Goal: Transaction & Acquisition: Purchase product/service

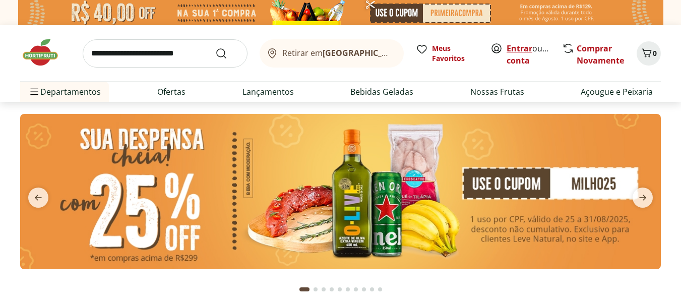
click at [523, 49] on link "Entrar" at bounding box center [520, 48] width 26 height 11
click at [156, 55] on input "search" at bounding box center [165, 53] width 165 height 28
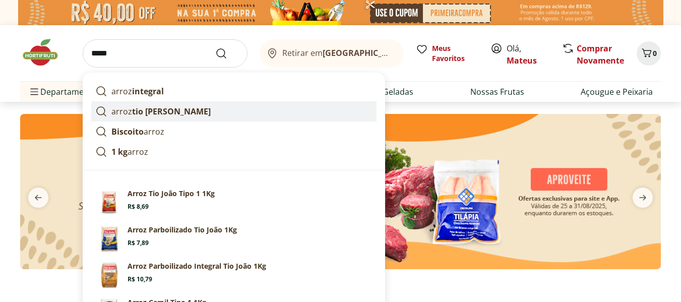
click at [142, 114] on strong "tio joão" at bounding box center [171, 111] width 79 height 11
type input "**********"
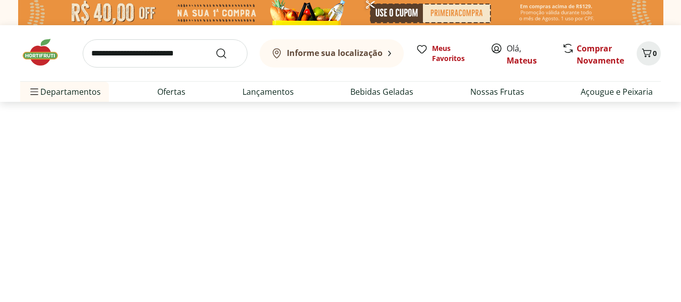
select select "**********"
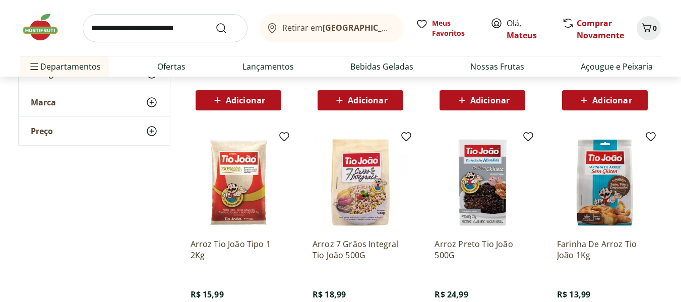
scroll to position [301, 0]
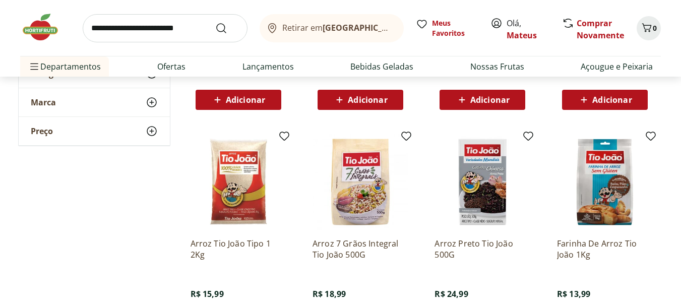
click at [254, 195] on img at bounding box center [239, 182] width 96 height 96
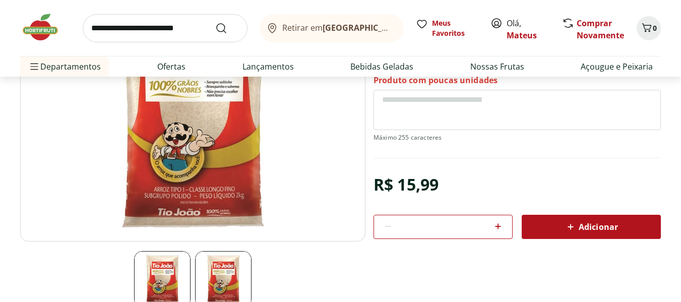
scroll to position [141, 0]
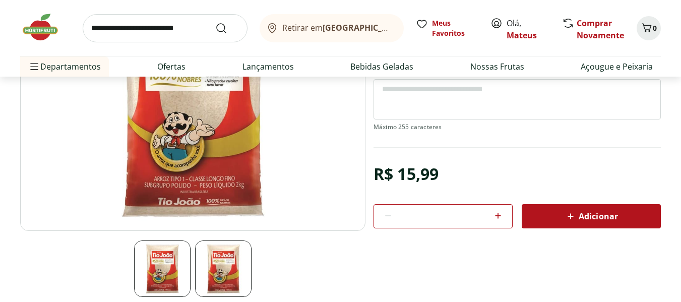
click at [583, 216] on span "Adicionar" at bounding box center [591, 216] width 53 height 12
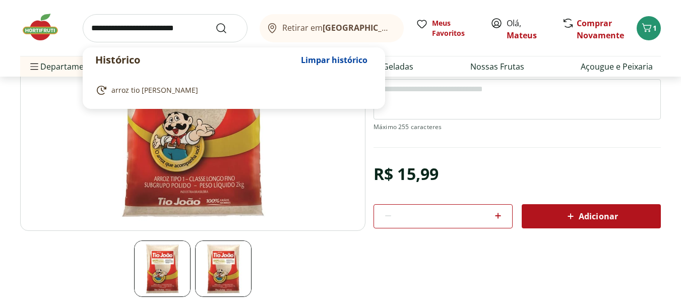
click at [170, 31] on input "search" at bounding box center [165, 28] width 165 height 28
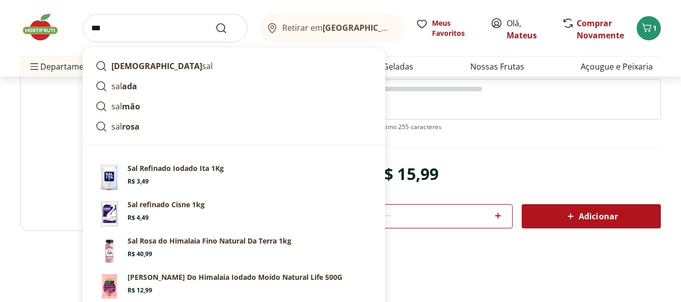
type input "***"
click at [215, 22] on button "Submit Search" at bounding box center [227, 28] width 24 height 12
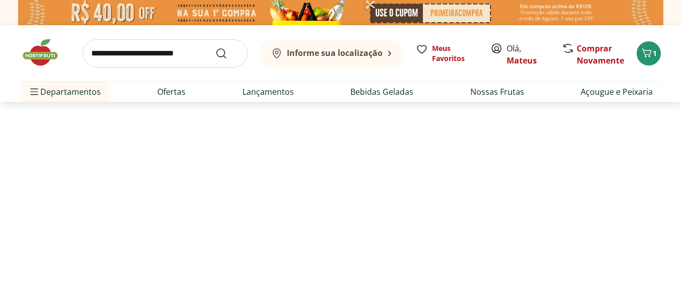
select select "**********"
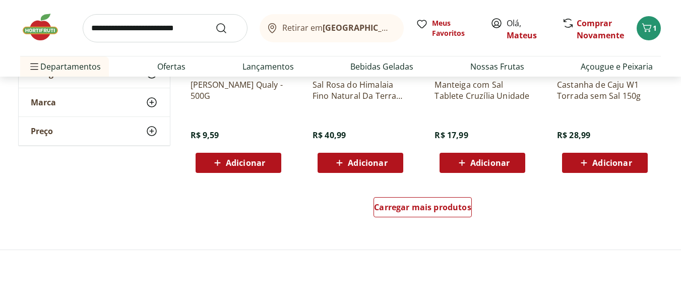
scroll to position [684, 0]
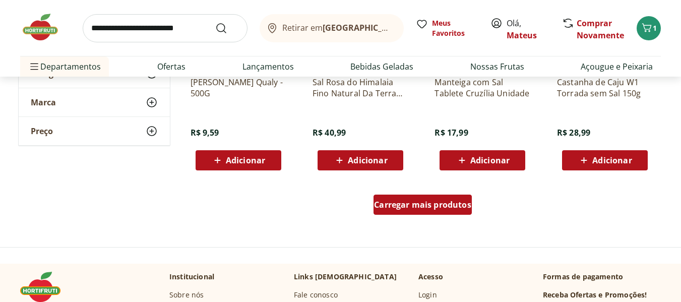
click at [451, 208] on span "Carregar mais produtos" at bounding box center [422, 205] width 97 height 8
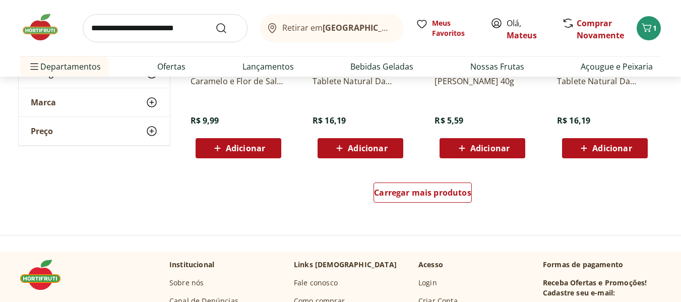
scroll to position [1357, 0]
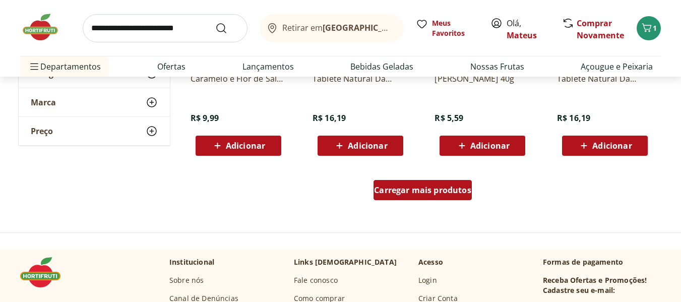
click at [449, 187] on span "Carregar mais produtos" at bounding box center [422, 190] width 97 height 8
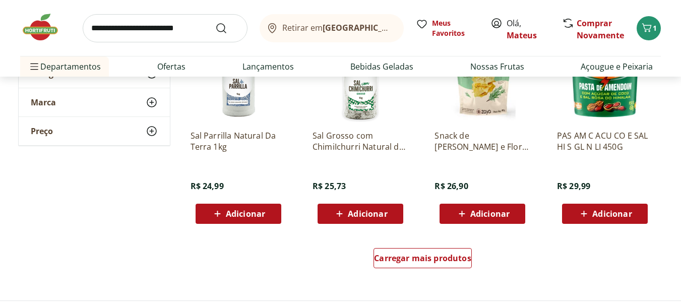
scroll to position [1948, 0]
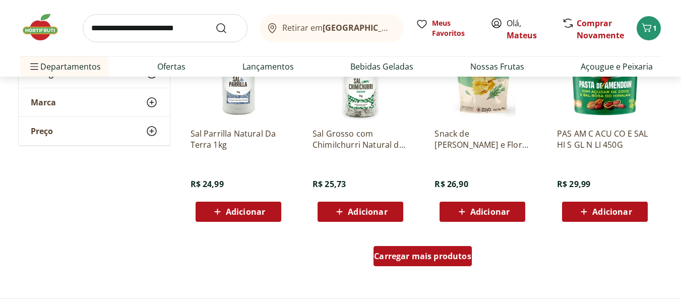
click at [438, 249] on div "Carregar mais produtos" at bounding box center [423, 256] width 98 height 20
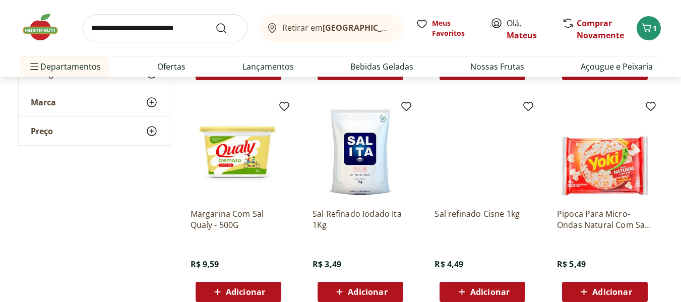
scroll to position [330, 0]
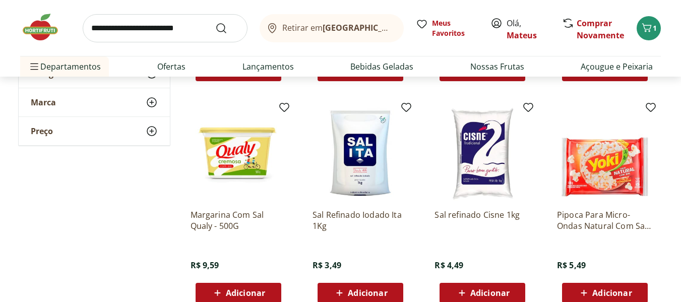
click at [493, 165] on img at bounding box center [483, 153] width 96 height 96
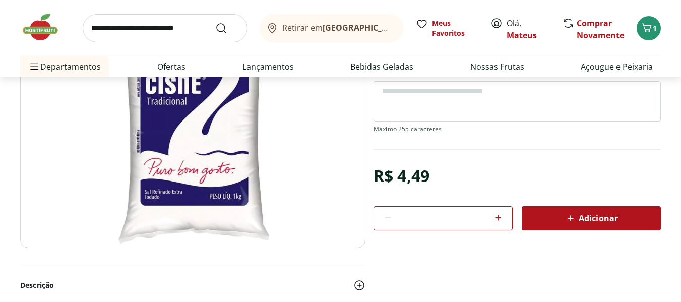
scroll to position [133, 0]
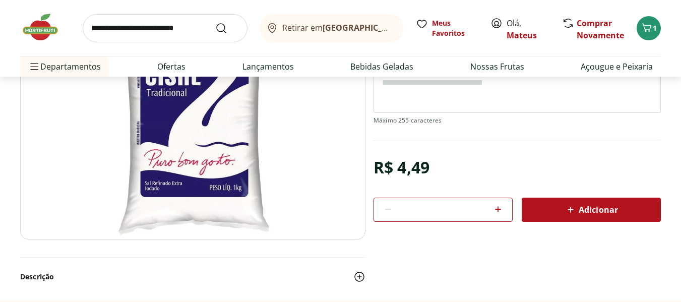
click at [585, 209] on span "Adicionar" at bounding box center [591, 210] width 53 height 12
click at [489, 65] on link "Nossas Frutas" at bounding box center [498, 67] width 54 height 12
select select "**********"
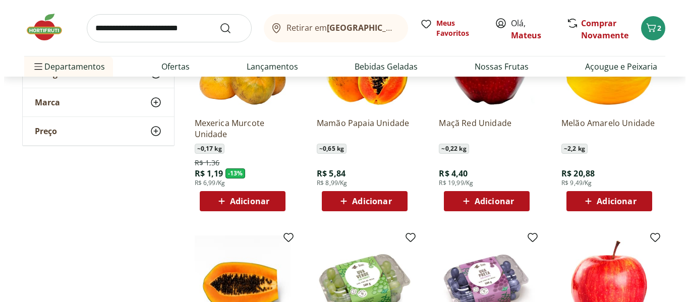
scroll to position [164, 0]
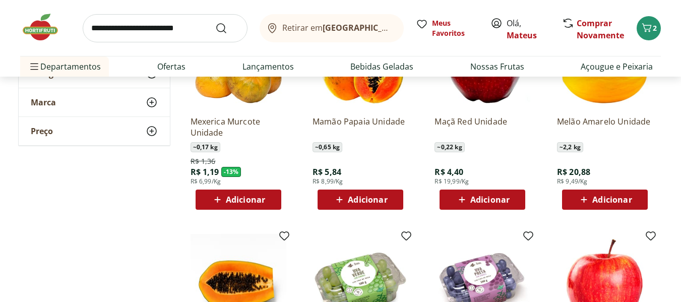
click at [234, 201] on span "Adicionar" at bounding box center [245, 200] width 39 height 8
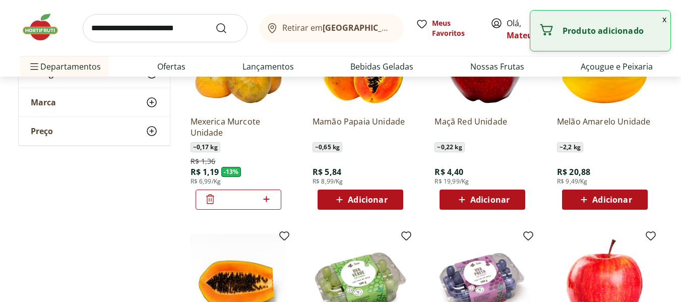
click at [265, 198] on icon at bounding box center [266, 199] width 13 height 12
type input "*"
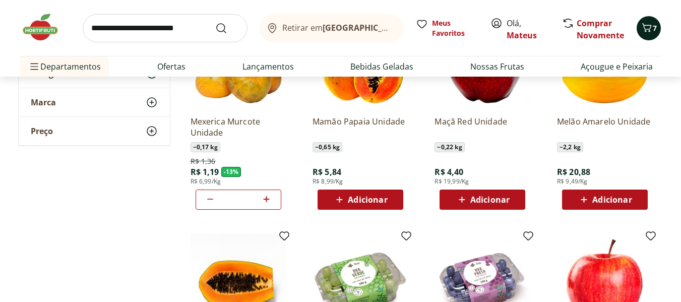
click at [648, 32] on icon "Carrinho" at bounding box center [647, 28] width 12 height 12
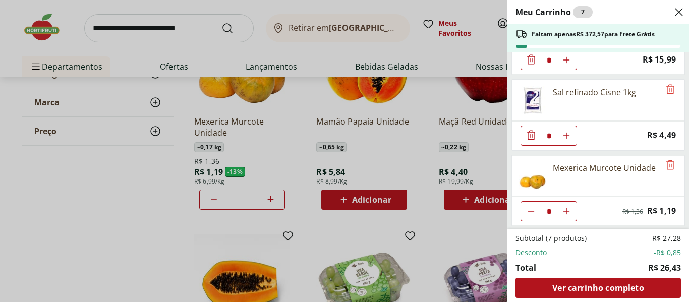
scroll to position [54, 0]
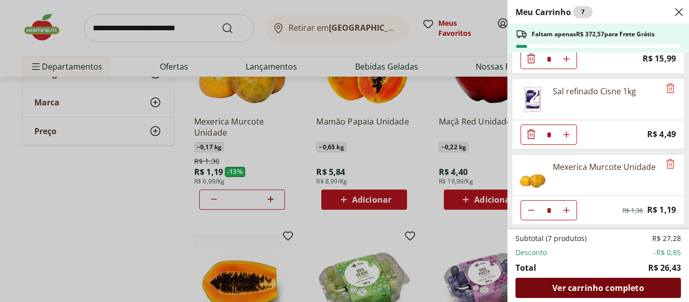
click at [572, 286] on span "Ver carrinho completo" at bounding box center [597, 288] width 91 height 8
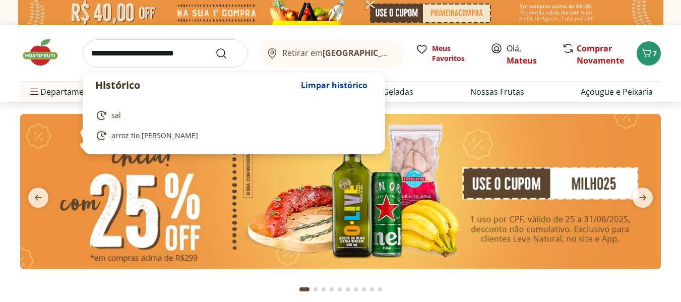
click at [126, 54] on input "search" at bounding box center [165, 53] width 165 height 28
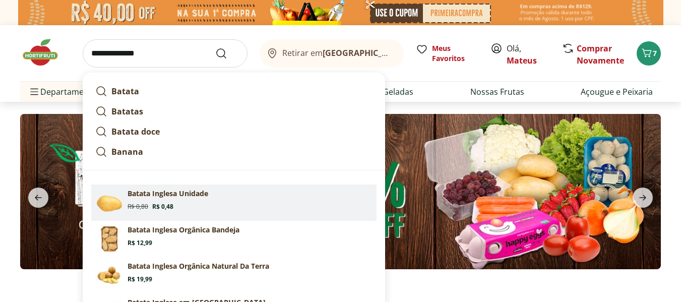
click at [190, 200] on section "Batata Inglesa Unidade Original price: R$ 0,80 Price: R$ 0,48" at bounding box center [250, 200] width 245 height 22
type input "**********"
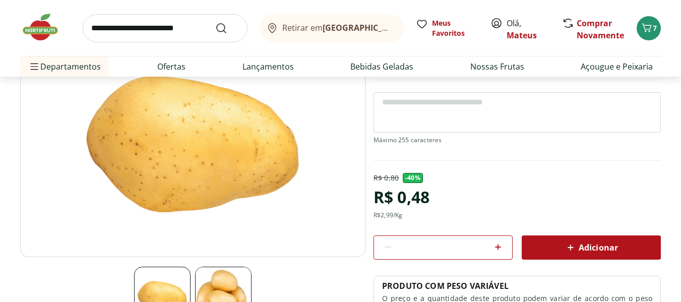
scroll to position [141, 0]
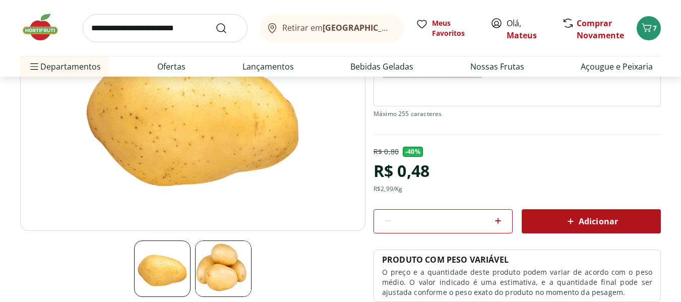
click at [500, 223] on icon at bounding box center [498, 221] width 12 height 12
type input "*"
click at [584, 220] on span "Adicionar" at bounding box center [591, 221] width 53 height 12
click at [166, 30] on input "search" at bounding box center [165, 28] width 165 height 28
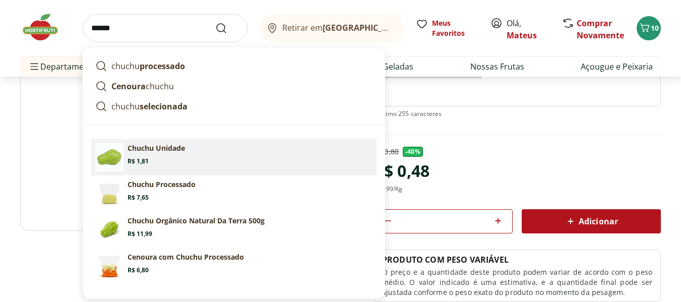
click at [160, 153] on p "Chuchu Unidade" at bounding box center [156, 148] width 57 height 10
type input "**********"
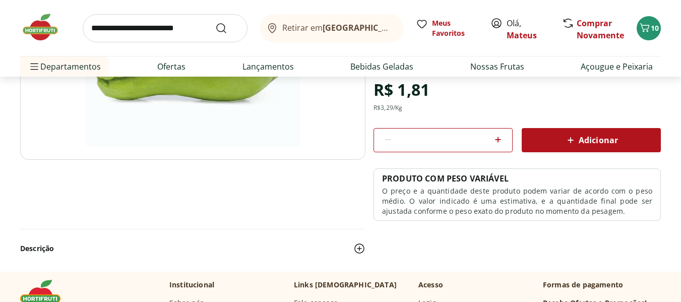
scroll to position [213, 0]
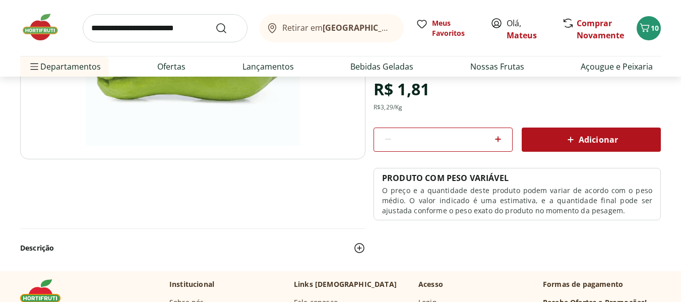
click at [582, 140] on span "Adicionar" at bounding box center [591, 140] width 53 height 12
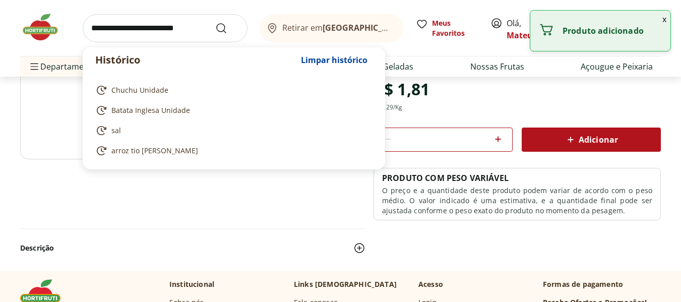
click at [127, 28] on input "search" at bounding box center [165, 28] width 165 height 28
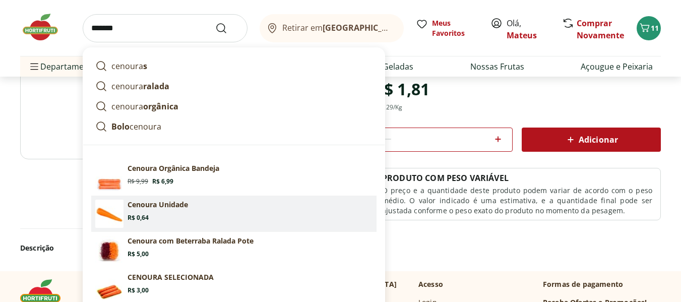
click at [173, 212] on section "Cenoura Unidade Price: R$ 0,64" at bounding box center [250, 211] width 245 height 22
type input "**********"
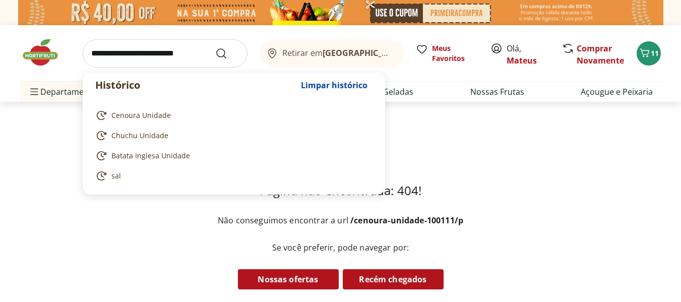
click at [122, 56] on input "search" at bounding box center [165, 53] width 165 height 28
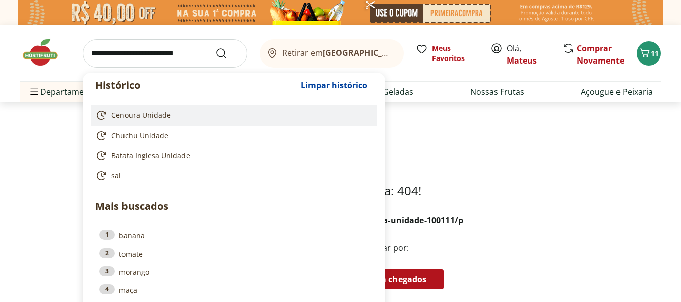
click at [178, 113] on link "Cenoura Unidade" at bounding box center [231, 115] width 273 height 12
type input "**********"
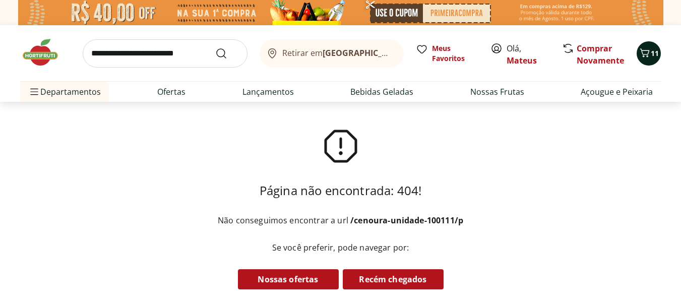
click at [648, 56] on icon "Carrinho" at bounding box center [646, 52] width 10 height 9
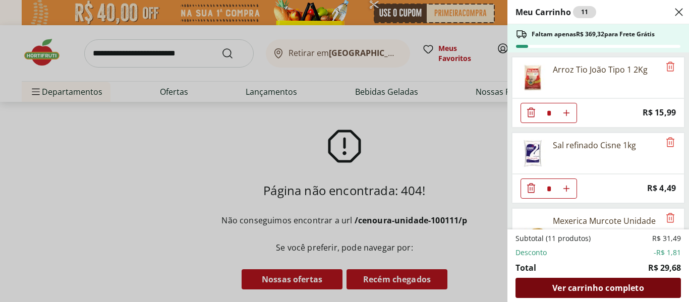
click at [568, 288] on span "Ver carrinho completo" at bounding box center [597, 288] width 91 height 8
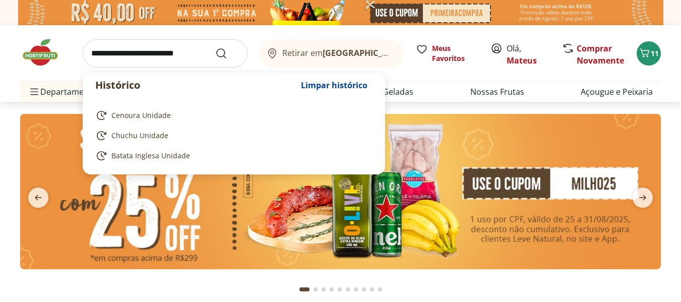
click at [174, 50] on input "search" at bounding box center [165, 53] width 165 height 28
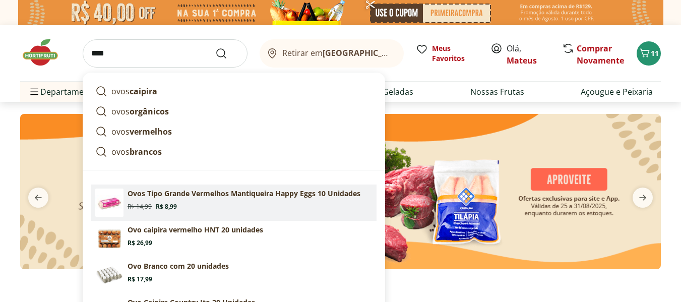
click at [151, 192] on p "Ovos Tipo Grande Vermelhos Mantiqueira Happy Eggs 10 Unidades" at bounding box center [244, 194] width 233 height 10
type input "**********"
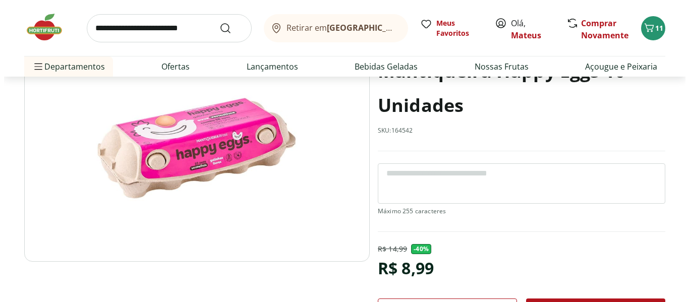
scroll to position [121, 0]
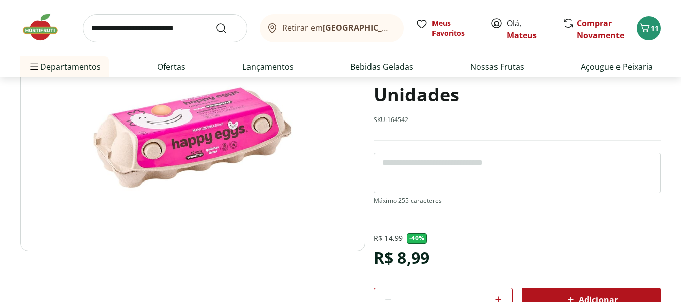
click at [586, 296] on span "Adicionar" at bounding box center [591, 300] width 53 height 12
click at [643, 29] on icon "Carrinho" at bounding box center [645, 28] width 12 height 12
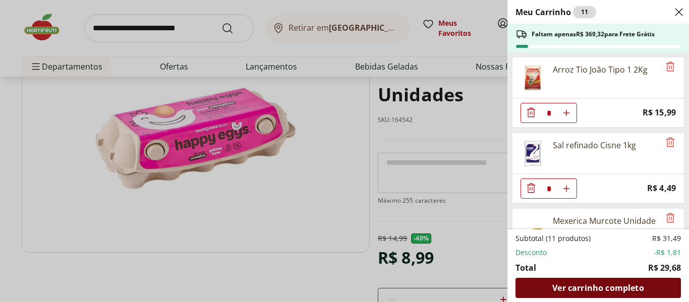
click at [550, 285] on div "Ver carrinho completo" at bounding box center [597, 288] width 165 height 20
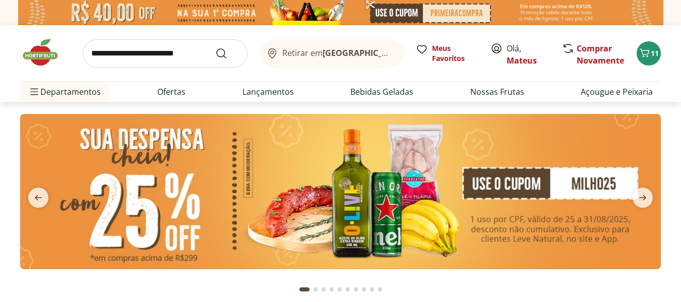
click at [99, 55] on input "search" at bounding box center [165, 53] width 165 height 28
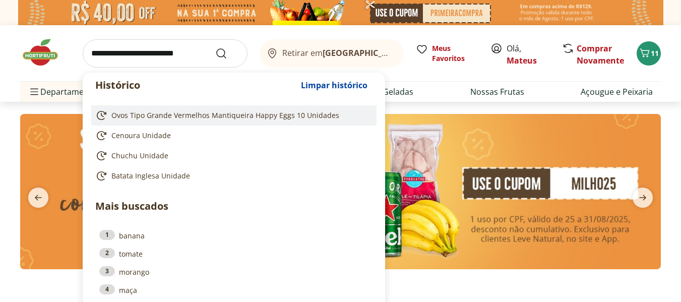
click at [141, 115] on span "Ovos Tipo Grande Vermelhos Mantiqueira Happy Eggs 10 Unidades" at bounding box center [225, 115] width 228 height 10
type input "**********"
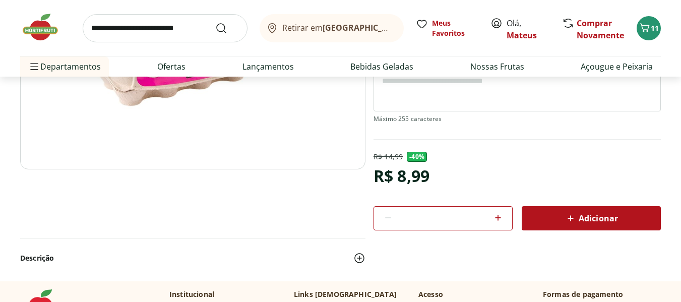
scroll to position [203, 0]
click at [563, 218] on div "Adicionar" at bounding box center [591, 218] width 123 height 18
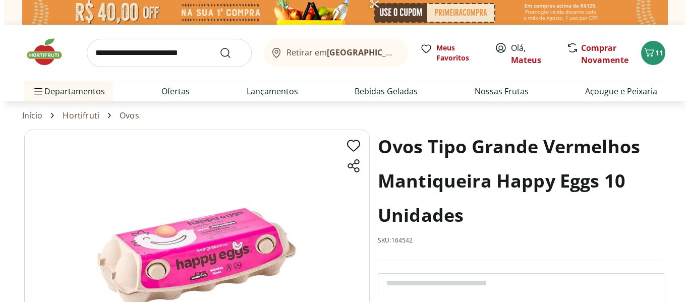
scroll to position [0, 0]
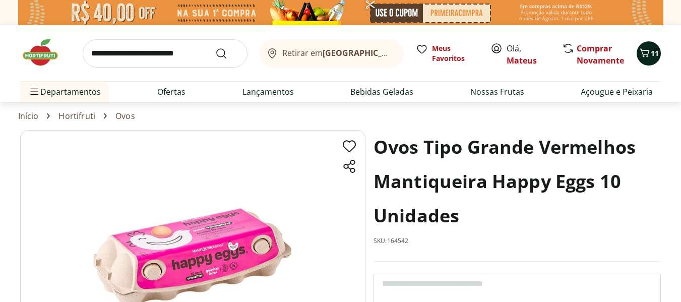
click at [649, 53] on icon "Carrinho" at bounding box center [645, 53] width 12 height 12
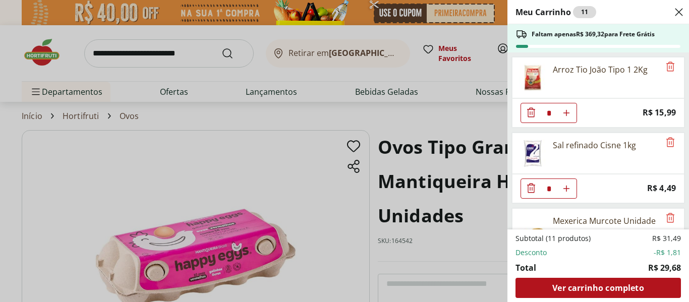
click at [390, 115] on div "Meu Carrinho 11 Faltam apenas R$ 369,32 para Frete Grátis Arroz Tio João Tipo 1…" at bounding box center [344, 151] width 689 height 302
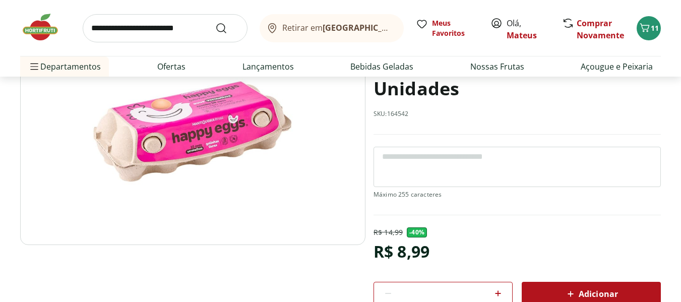
scroll to position [166, 0]
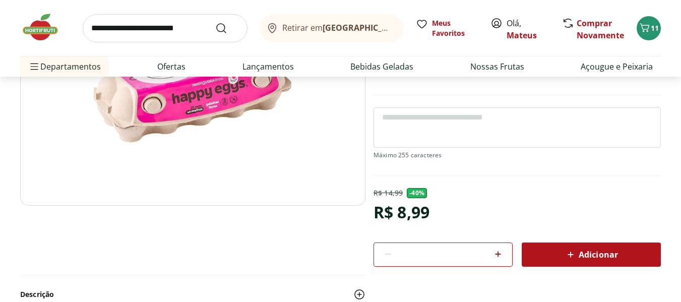
click at [499, 255] on icon at bounding box center [498, 254] width 12 height 12
type input "*"
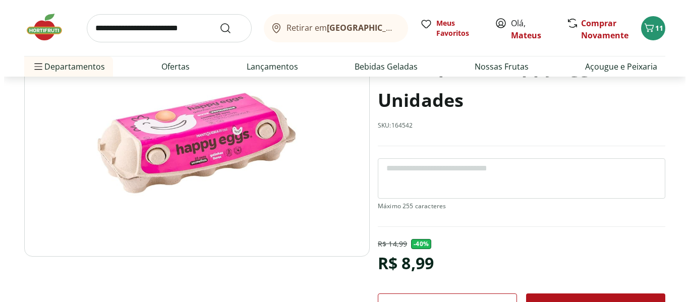
scroll to position [116, 0]
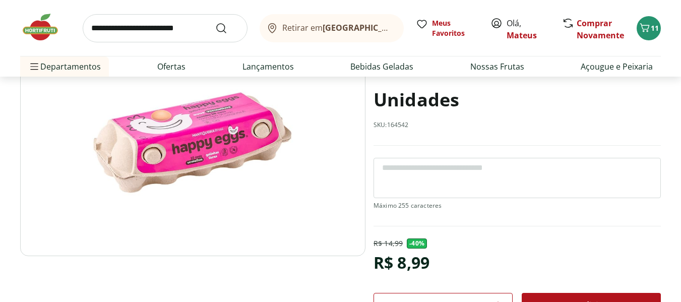
click at [541, 298] on div "Adicionar" at bounding box center [591, 305] width 123 height 18
click at [653, 33] on div "13" at bounding box center [649, 28] width 8 height 16
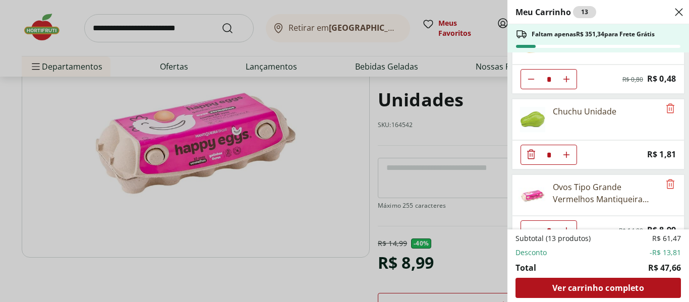
scroll to position [281, 0]
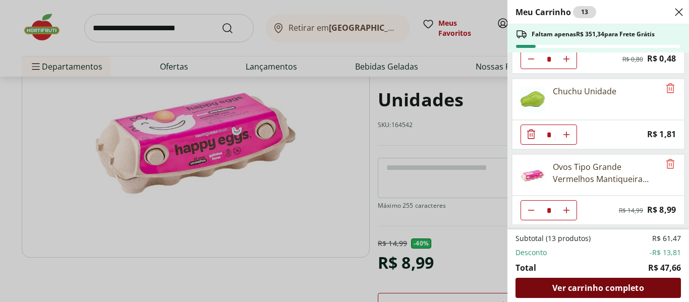
click at [567, 284] on span "Ver carrinho completo" at bounding box center [597, 288] width 91 height 8
